Goal: Complete application form

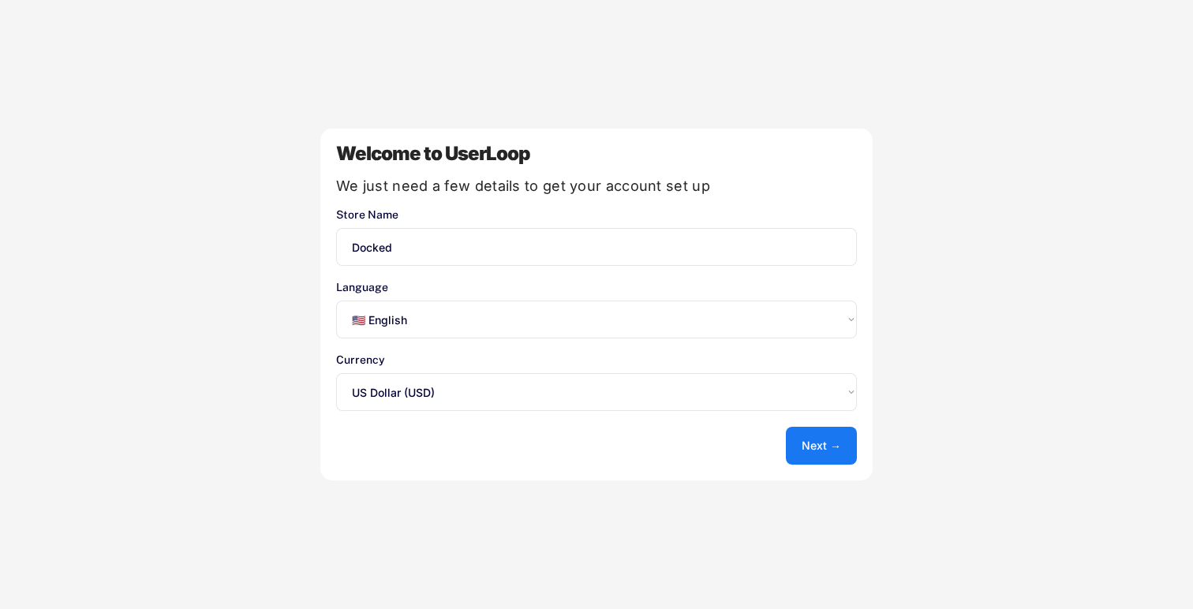
select select ""en""
select select ""1348695171700984260__LOOKUP__1635527639547x175194367885836100""
click at [813, 440] on button "Next →" at bounding box center [821, 446] width 71 height 38
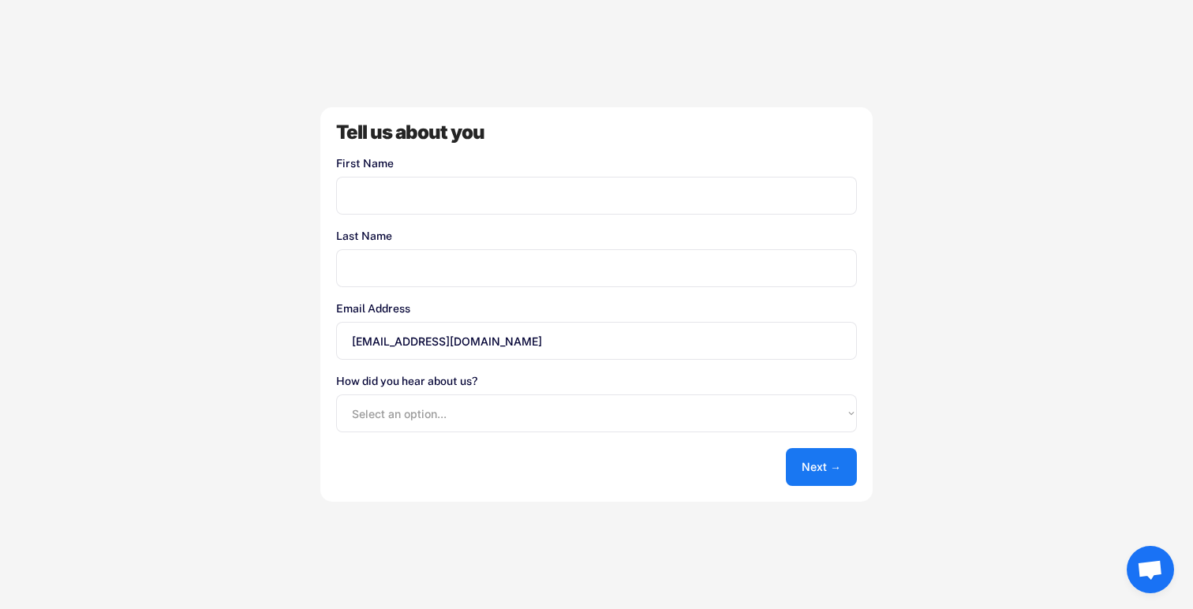
click at [607, 193] on input "input" at bounding box center [596, 196] width 521 height 38
type input "[PERSON_NAME]"
click at [399, 424] on select "Select an option... Shopify App Store Google UserLoop Blog Referred by a friend…" at bounding box center [596, 414] width 521 height 38
select select ""other""
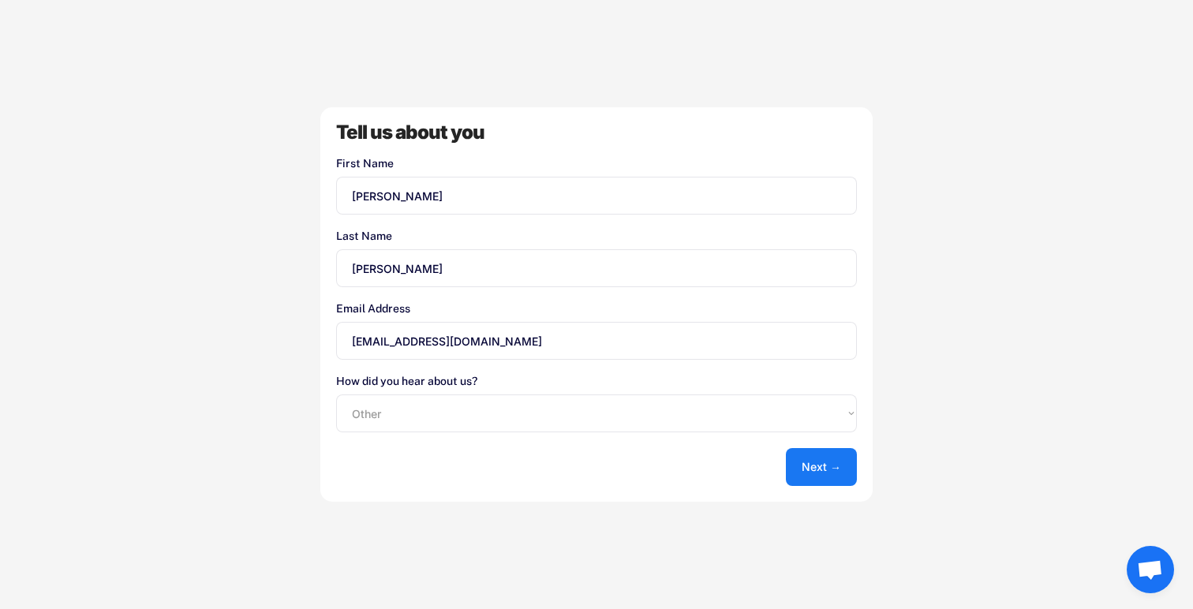
click at [336, 395] on select "Select an option... Shopify App Store Google UserLoop Blog Referred by a friend…" at bounding box center [596, 414] width 521 height 38
click at [811, 459] on button "Next →" at bounding box center [821, 467] width 71 height 38
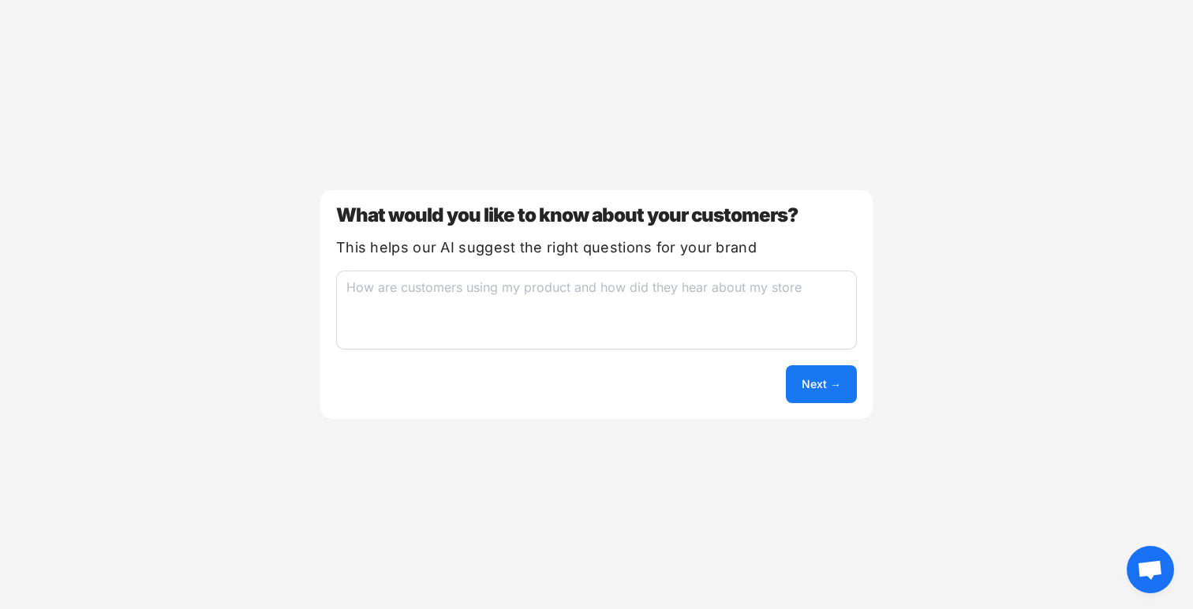
click at [623, 312] on textarea at bounding box center [596, 310] width 521 height 79
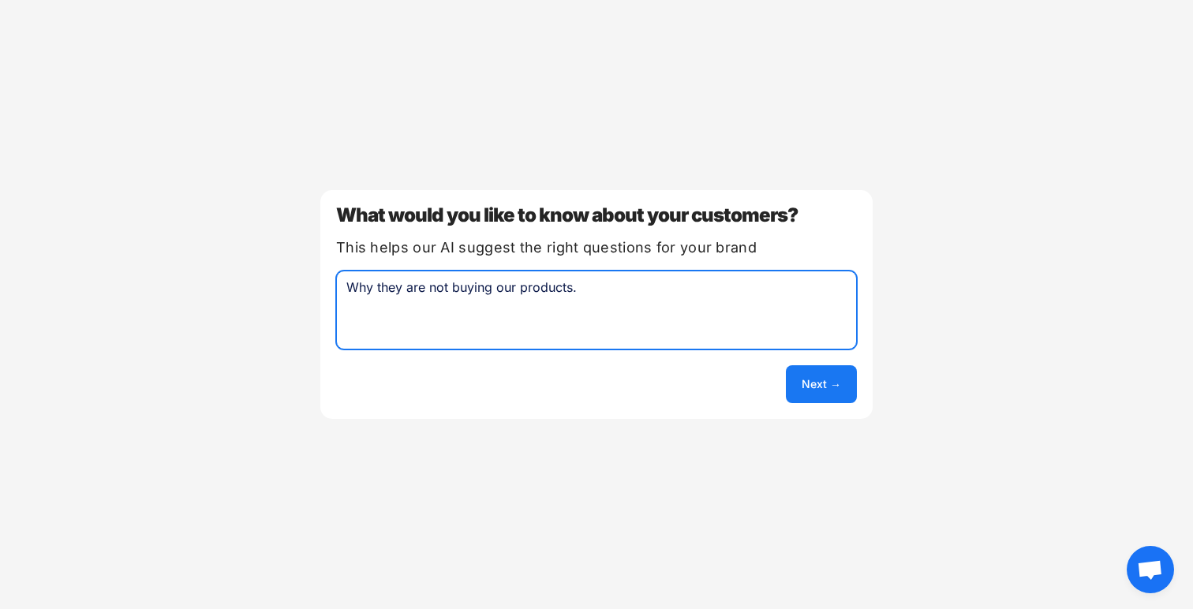
type textarea "Why they are not buying our products."
click at [841, 390] on button "Next →" at bounding box center [821, 384] width 71 height 38
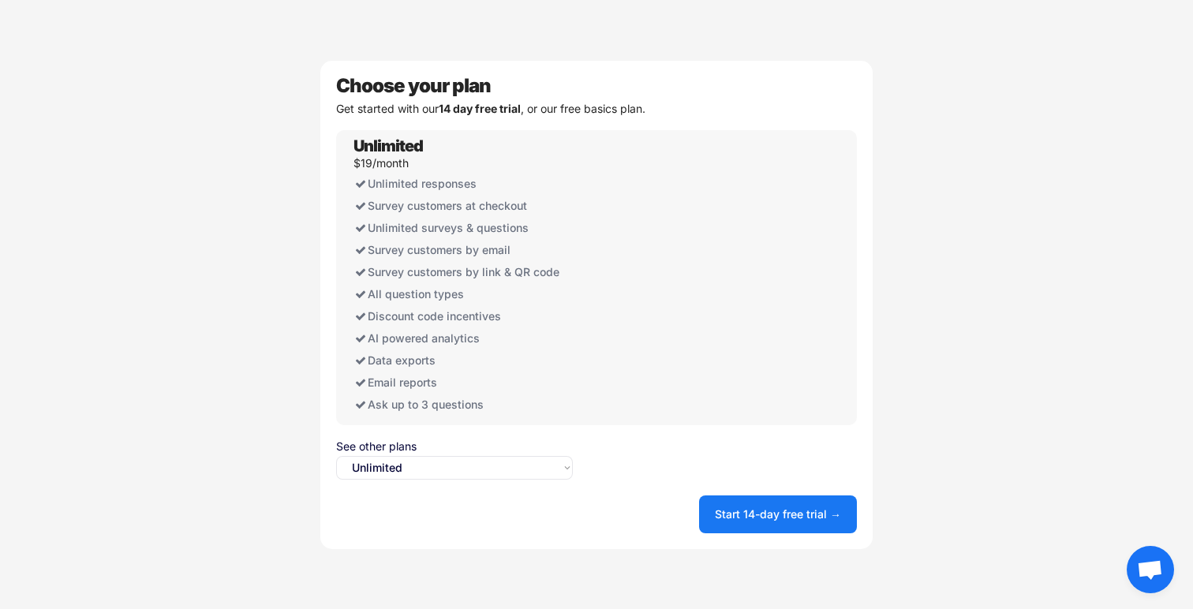
click at [515, 473] on select "Select an option... Unlimited Free" at bounding box center [454, 468] width 237 height 24
click at [336, 456] on select "Select an option... Unlimited Free" at bounding box center [454, 468] width 237 height 24
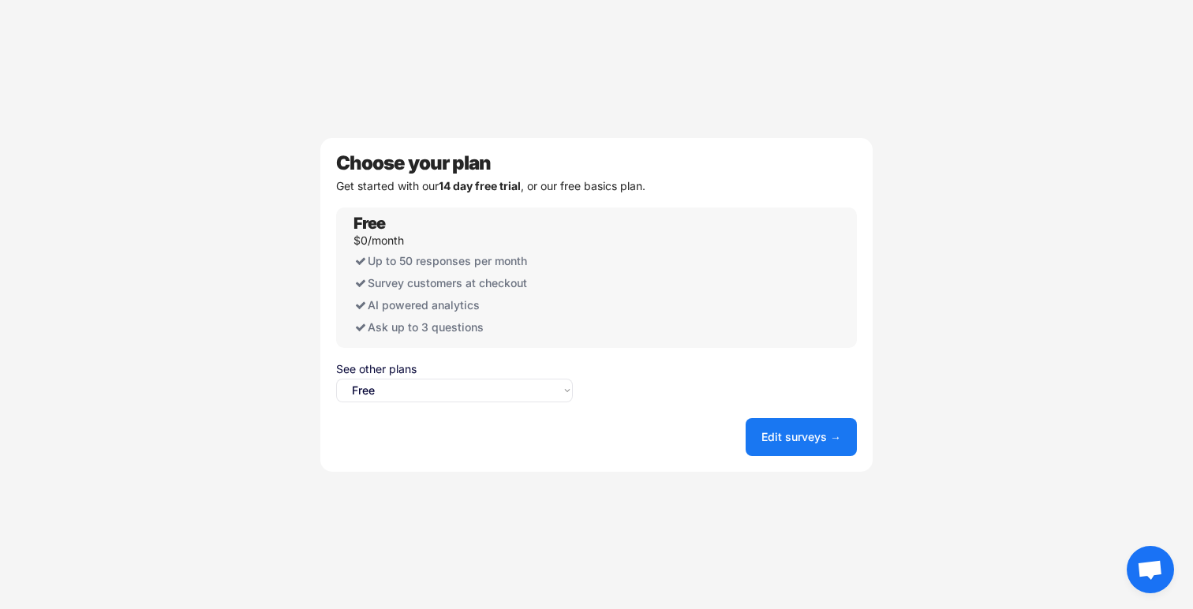
click at [517, 395] on select "Select an option... Unlimited Free" at bounding box center [454, 391] width 237 height 24
select select ""unlimited""
click at [336, 379] on select "Select an option... Unlimited Free" at bounding box center [454, 391] width 237 height 24
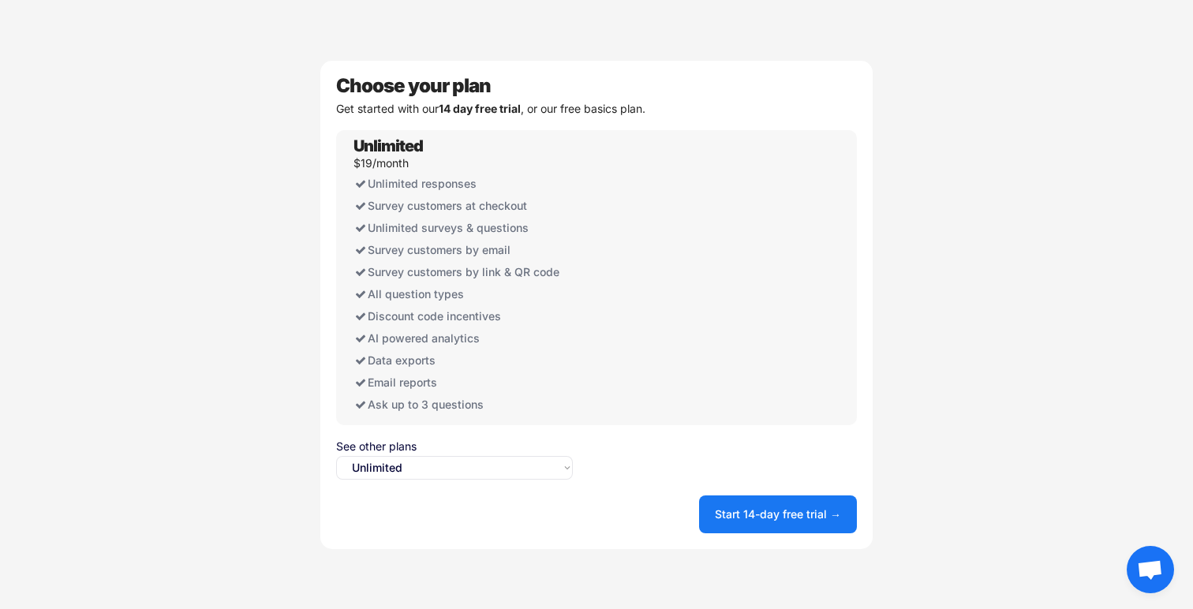
click at [469, 466] on select "Select an option... Unlimited Free" at bounding box center [454, 468] width 237 height 24
click at [877, 386] on div "Welcome to UserLoop We just need a few details to get your account set up Store…" at bounding box center [596, 304] width 1193 height 609
